Goal: Task Accomplishment & Management: Manage account settings

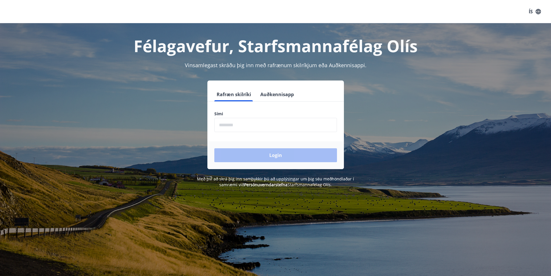
click at [262, 126] on input "phone" at bounding box center [275, 125] width 123 height 14
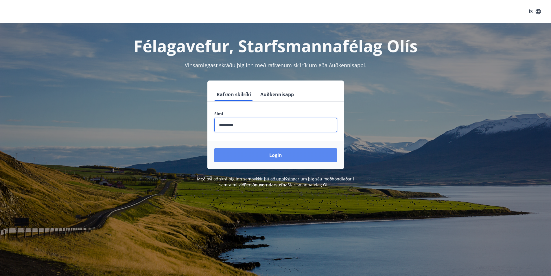
type input "********"
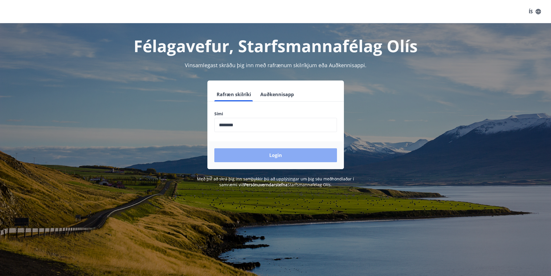
click at [265, 153] on button "Login" at bounding box center [275, 155] width 123 height 14
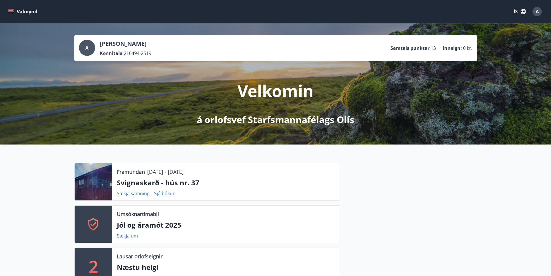
click at [10, 9] on icon "menu" at bounding box center [11, 12] width 6 height 6
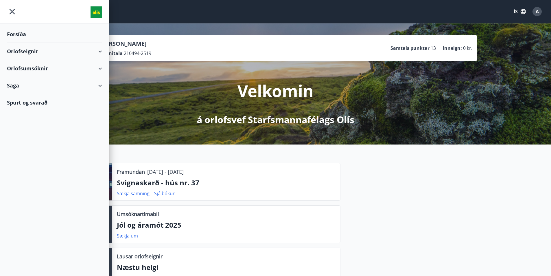
click at [99, 69] on div "Orlofsumsóknir" at bounding box center [54, 68] width 95 height 17
click at [100, 86] on div "Saga" at bounding box center [54, 85] width 95 height 17
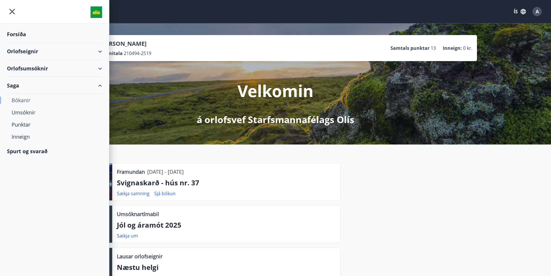
click at [27, 101] on div "Bókanir" at bounding box center [55, 100] width 86 height 12
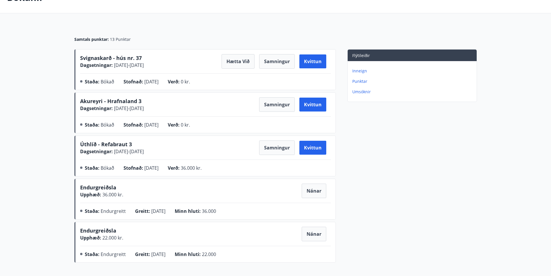
scroll to position [77, 0]
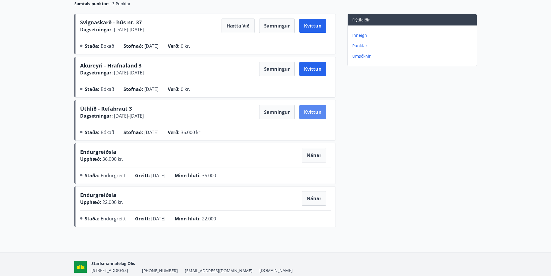
click at [320, 114] on button "Kvittun" at bounding box center [313, 112] width 27 height 14
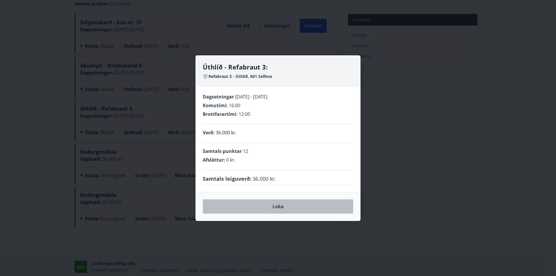
click at [276, 207] on button "Loka" at bounding box center [278, 206] width 151 height 14
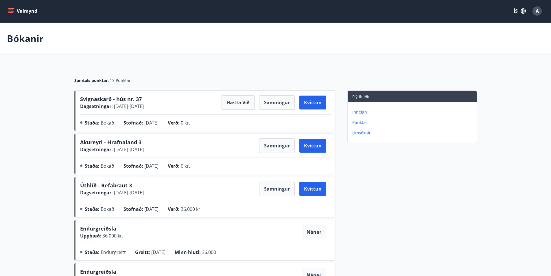
scroll to position [0, 0]
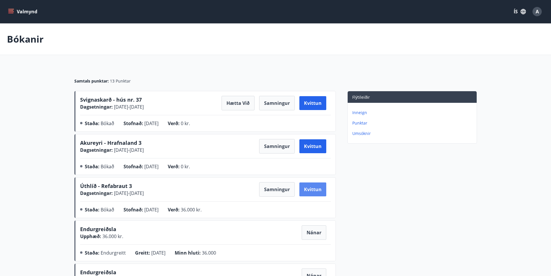
click at [315, 190] on button "Kvittun" at bounding box center [313, 189] width 27 height 14
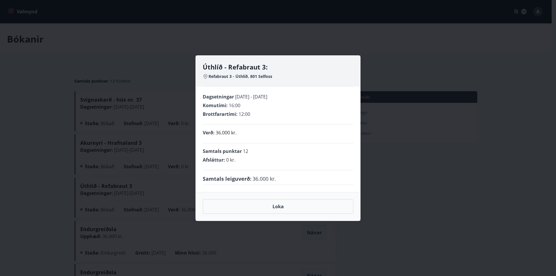
click at [241, 125] on div "Verð : 36.000 kr." at bounding box center [278, 133] width 151 height 19
click at [269, 212] on button "Loka" at bounding box center [278, 206] width 151 height 14
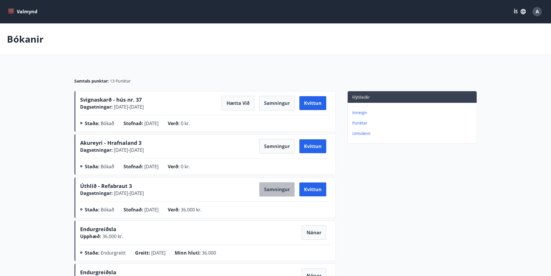
click at [283, 192] on button "Samningur" at bounding box center [277, 189] width 36 height 14
click at [332, 188] on div "Úthlíð - Refabraut 3 Dagsetningar : [DATE] - [DATE] Samningur Kvittun Staða : B…" at bounding box center [205, 197] width 262 height 41
click at [319, 187] on button "Kvittun" at bounding box center [313, 189] width 27 height 14
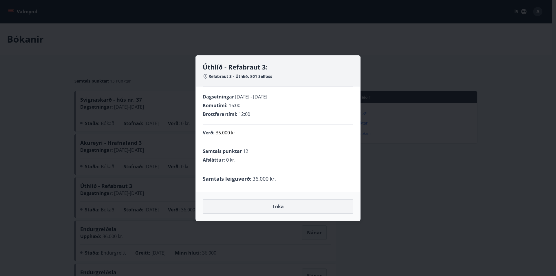
click at [268, 205] on button "Loka" at bounding box center [278, 206] width 151 height 14
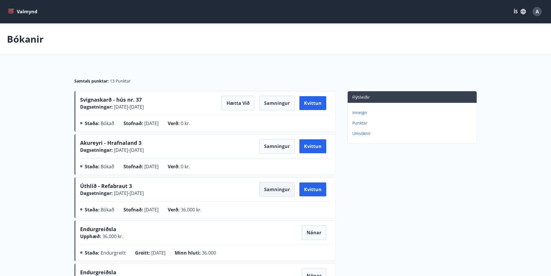
click at [280, 190] on button "Samningur" at bounding box center [277, 189] width 36 height 14
click at [277, 191] on button "Samningur" at bounding box center [277, 189] width 36 height 14
click at [319, 190] on button "Kvittun" at bounding box center [313, 189] width 27 height 14
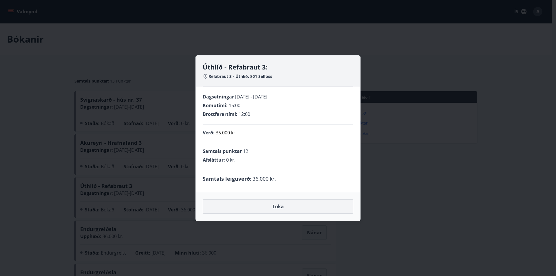
click at [278, 208] on button "Loka" at bounding box center [278, 206] width 151 height 14
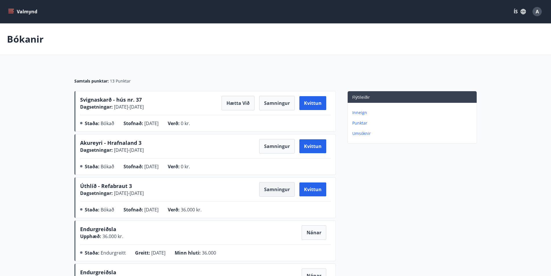
click at [275, 189] on button "Samningur" at bounding box center [277, 189] width 36 height 14
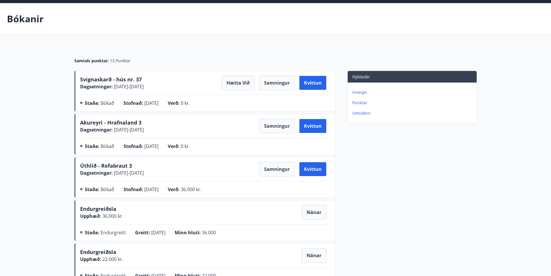
scroll to position [38, 0]
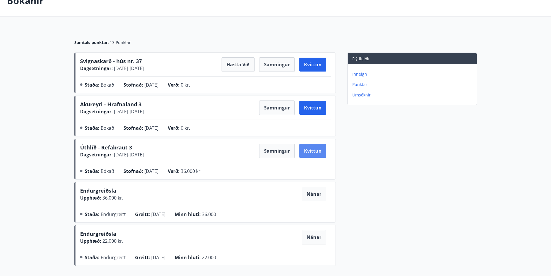
click at [311, 156] on button "Kvittun" at bounding box center [313, 151] width 27 height 14
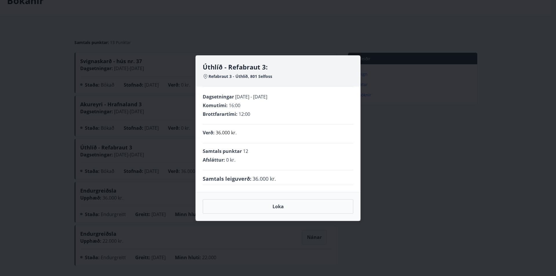
click at [245, 181] on span "Samtals leiguverð :" at bounding box center [227, 179] width 49 height 8
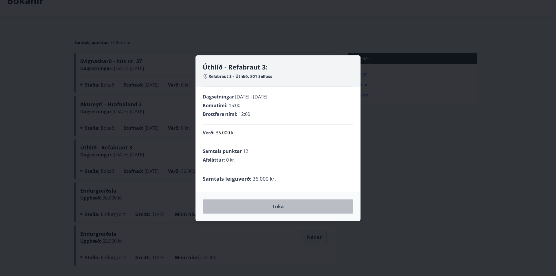
click at [265, 203] on button "Loka" at bounding box center [278, 206] width 151 height 14
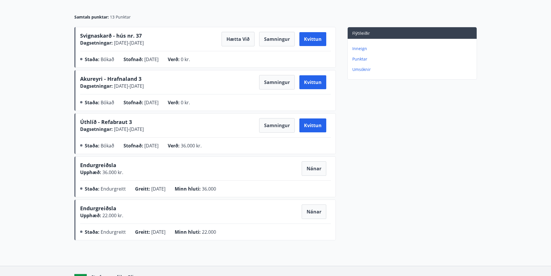
scroll to position [0, 0]
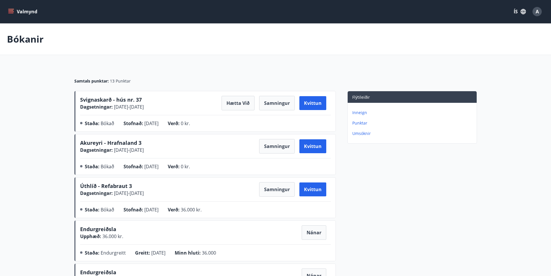
click at [13, 10] on icon "menu" at bounding box center [11, 12] width 6 height 6
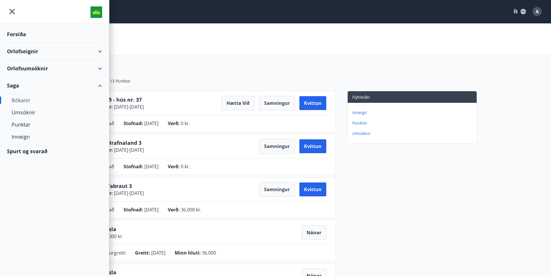
click at [87, 67] on div "Orlofsumsóknir" at bounding box center [54, 68] width 95 height 17
click at [39, 83] on div "Jól og áramót 2025" at bounding box center [55, 83] width 86 height 12
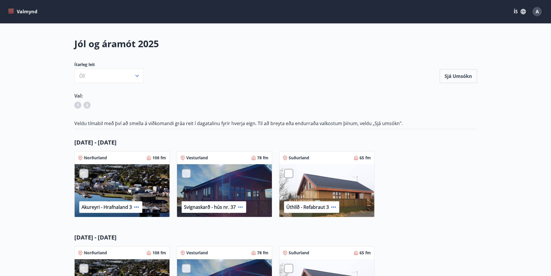
click at [10, 11] on icon "menu" at bounding box center [11, 12] width 6 height 6
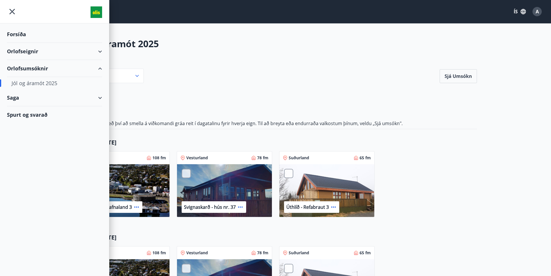
click at [30, 51] on div "Orlofseignir" at bounding box center [54, 51] width 95 height 17
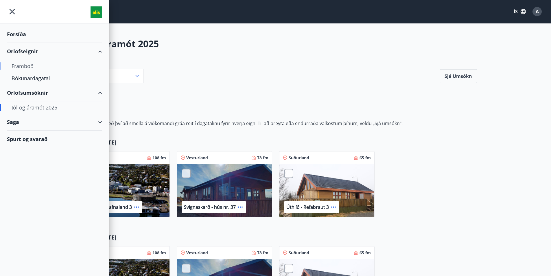
click at [26, 65] on div "Framboð" at bounding box center [55, 66] width 86 height 12
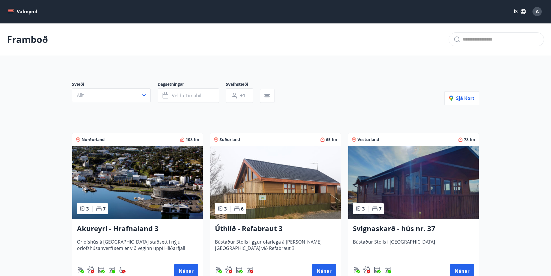
click at [25, 12] on button "Valmynd" at bounding box center [23, 11] width 33 height 10
